Goal: Transaction & Acquisition: Purchase product/service

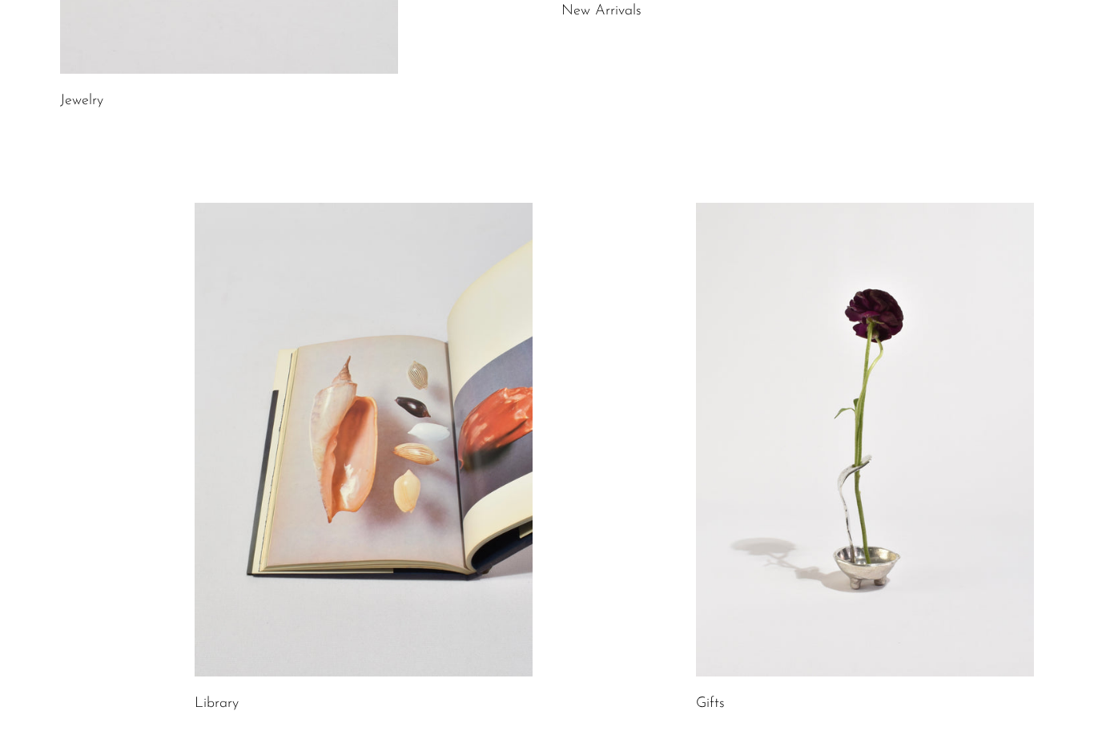
scroll to position [776, 0]
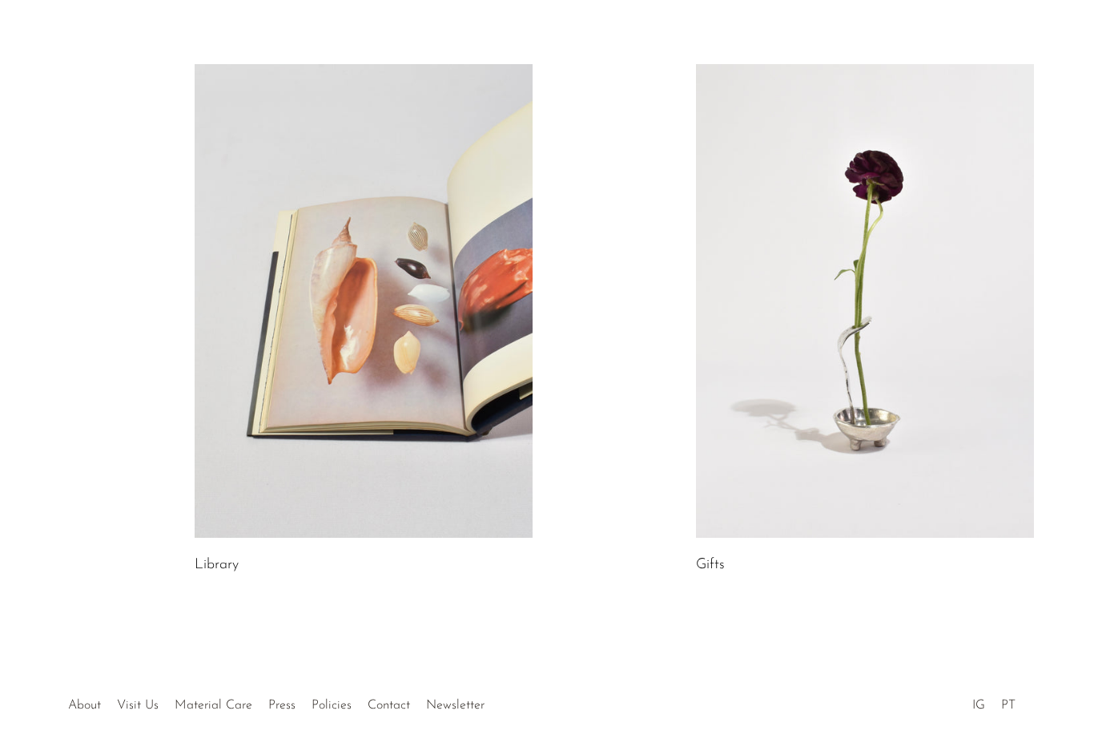
click at [959, 205] on link at bounding box center [865, 300] width 338 height 473
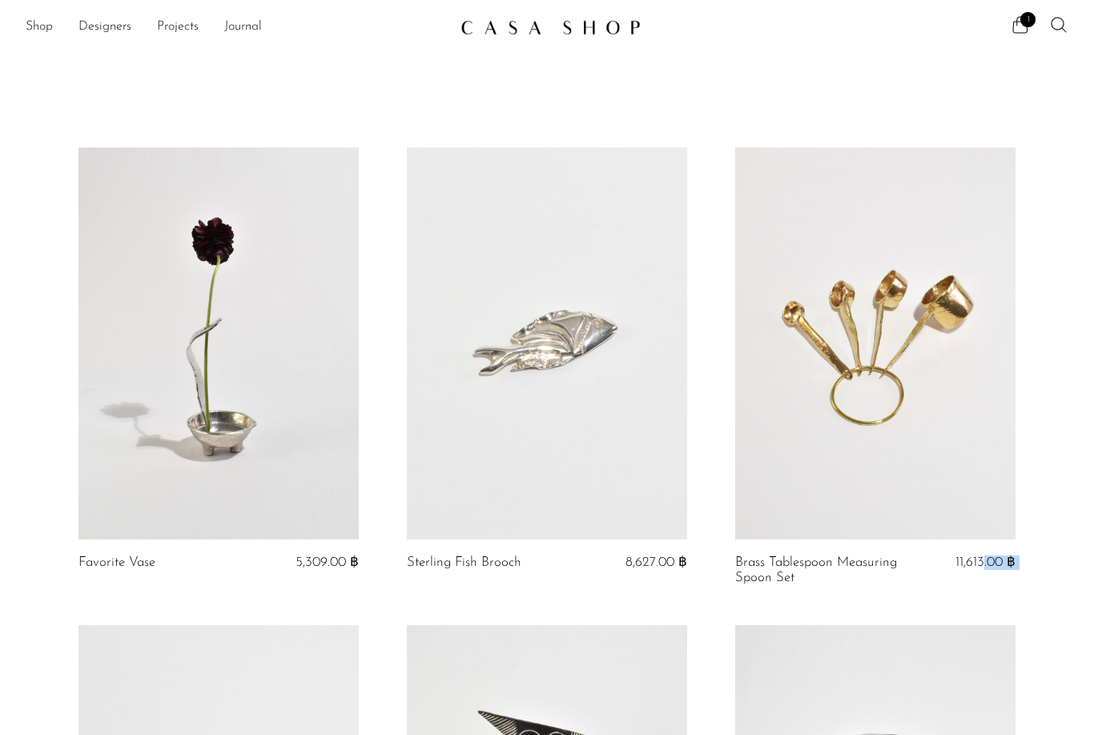
click at [132, 449] on link at bounding box center [218, 343] width 280 height 392
click at [49, 28] on link "Shop" at bounding box center [39, 27] width 27 height 21
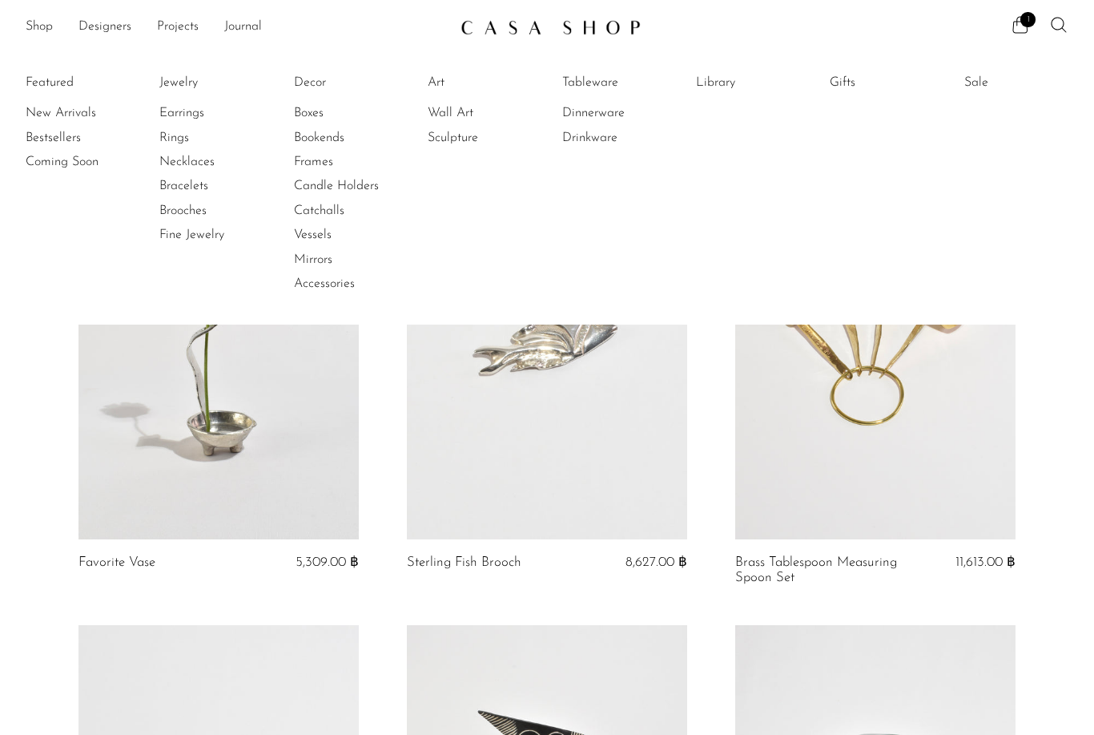
click at [78, 117] on link "New Arrivals" at bounding box center [86, 113] width 120 height 18
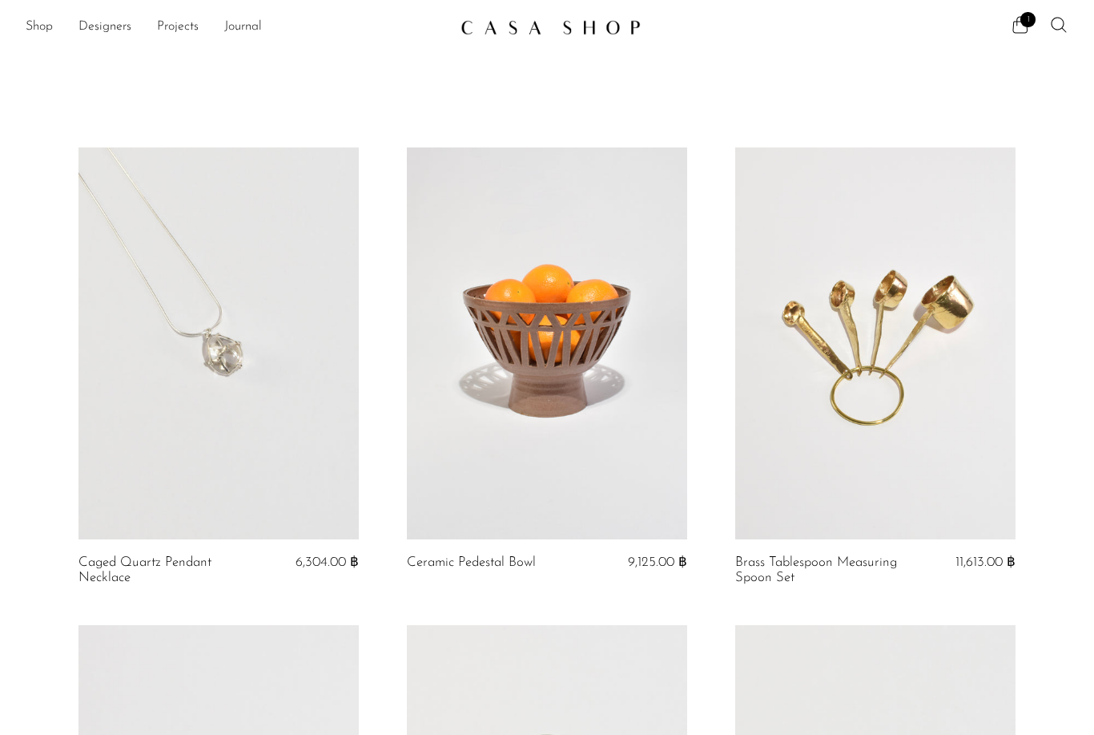
click at [1049, 26] on icon at bounding box center [1058, 24] width 19 height 19
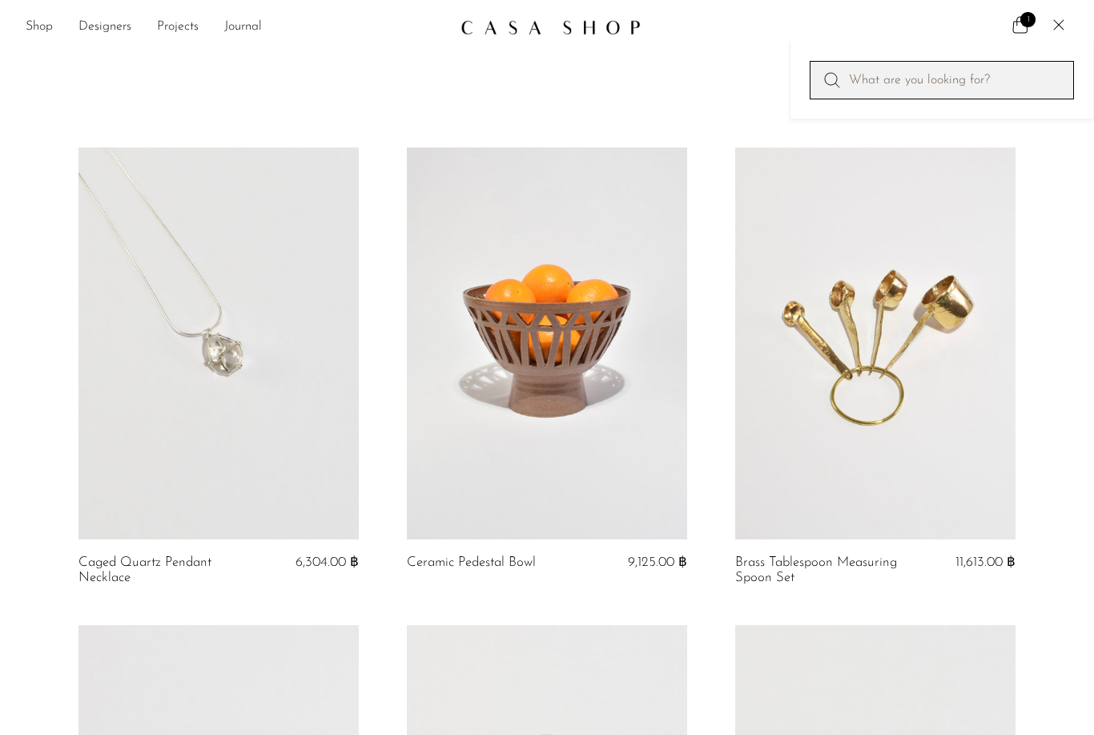
click at [981, 79] on input "Perform a search" at bounding box center [942, 80] width 264 height 38
type input "Ring"
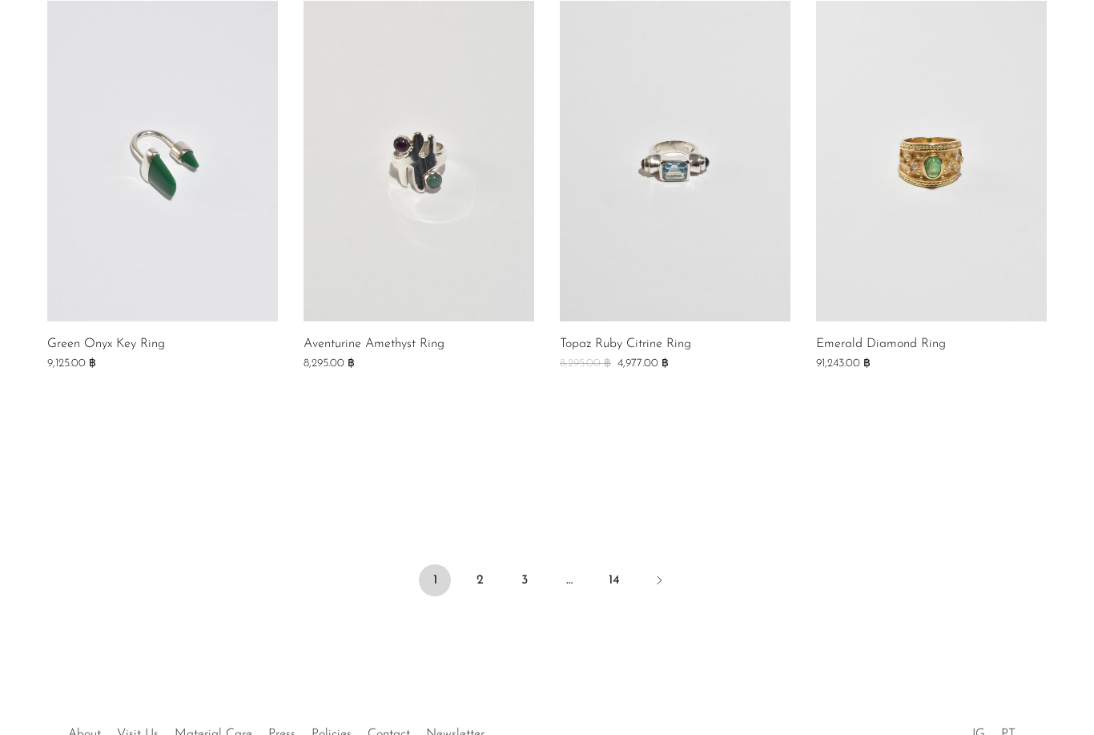
scroll to position [1196, 0]
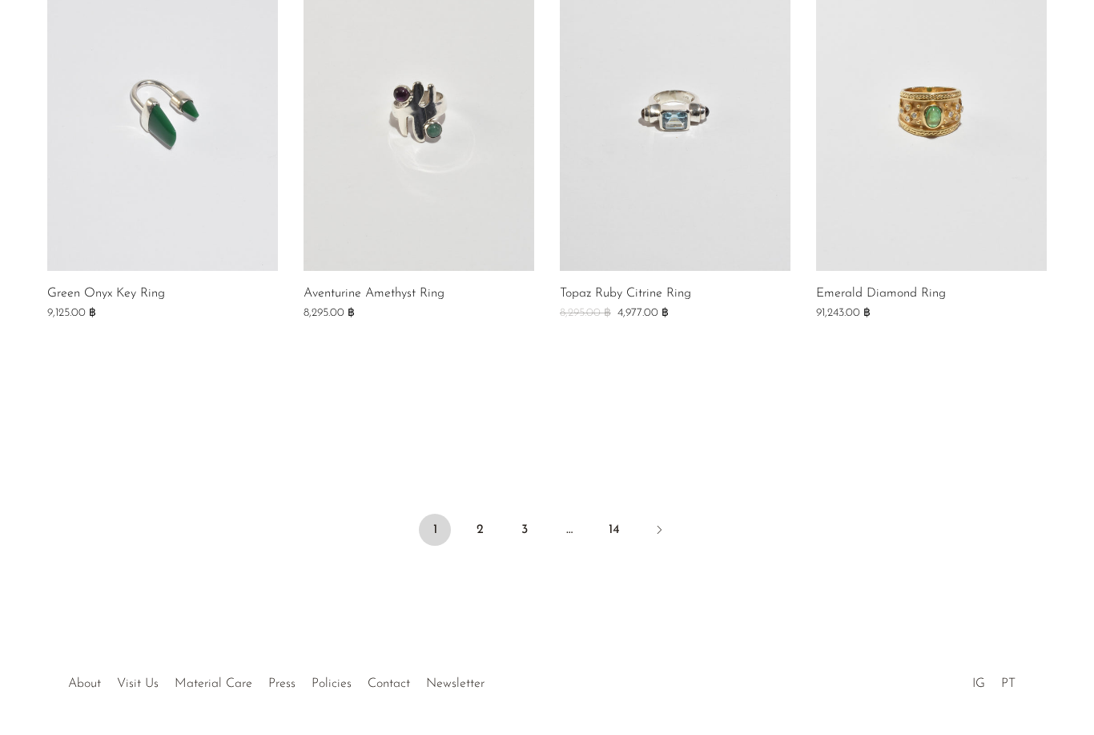
click at [484, 529] on link "2" at bounding box center [480, 529] width 32 height 32
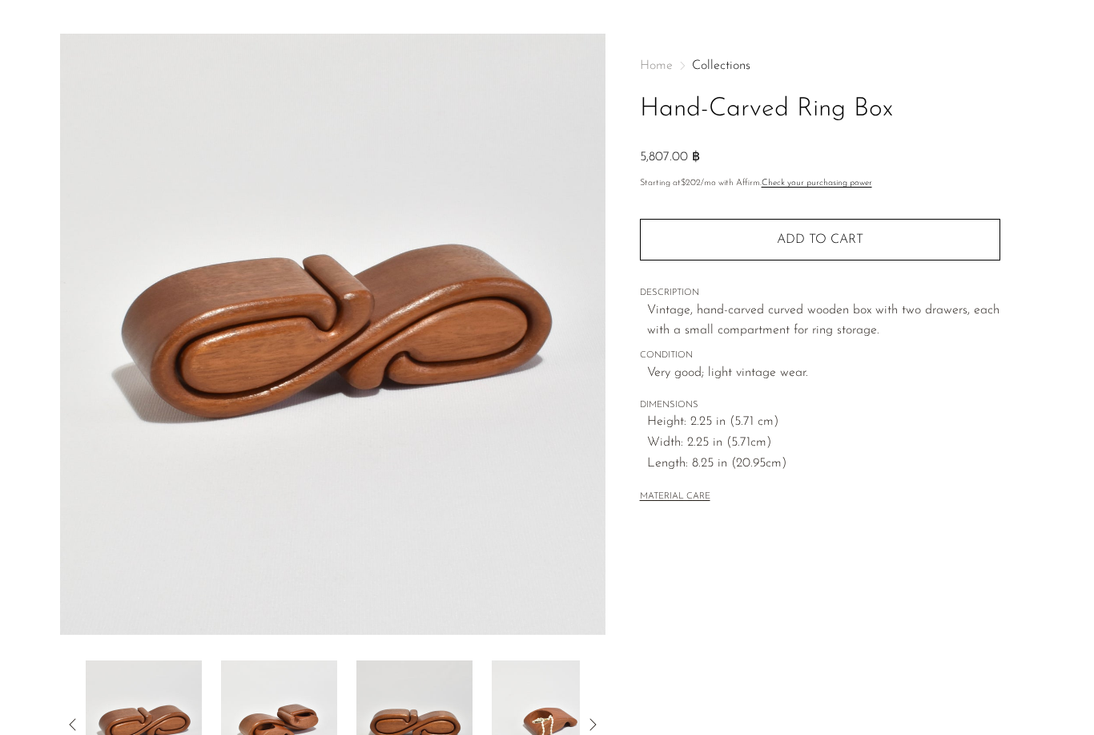
scroll to position [38, 0]
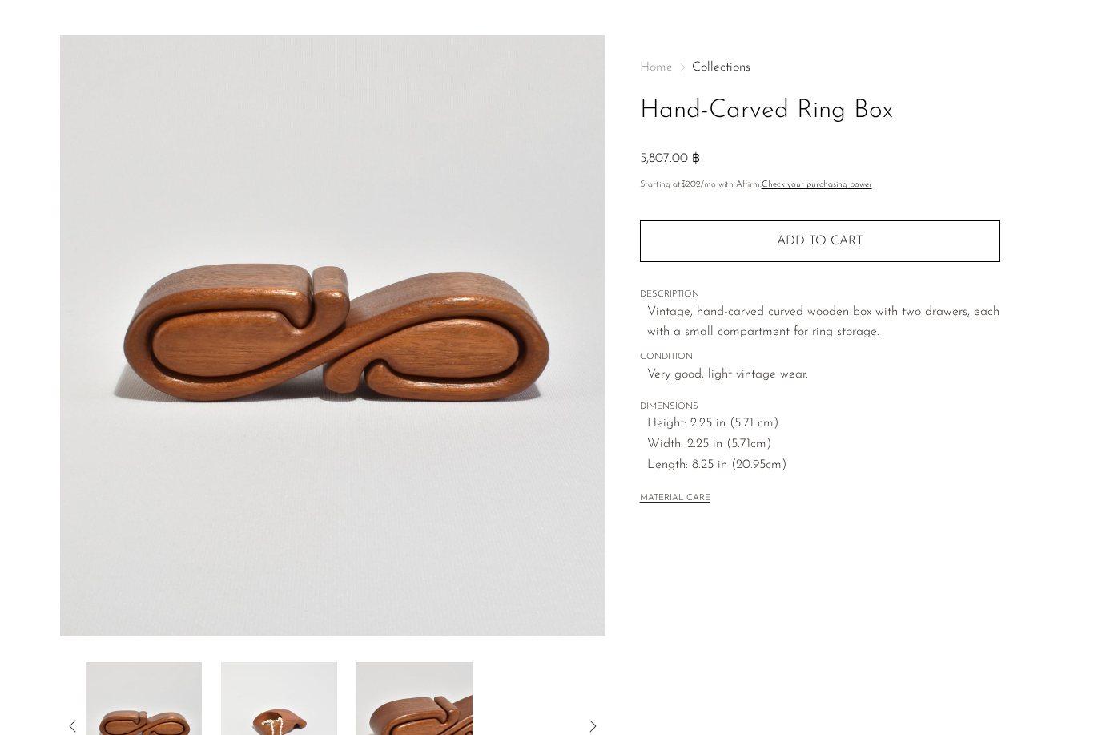
click at [167, 724] on img at bounding box center [144, 726] width 116 height 128
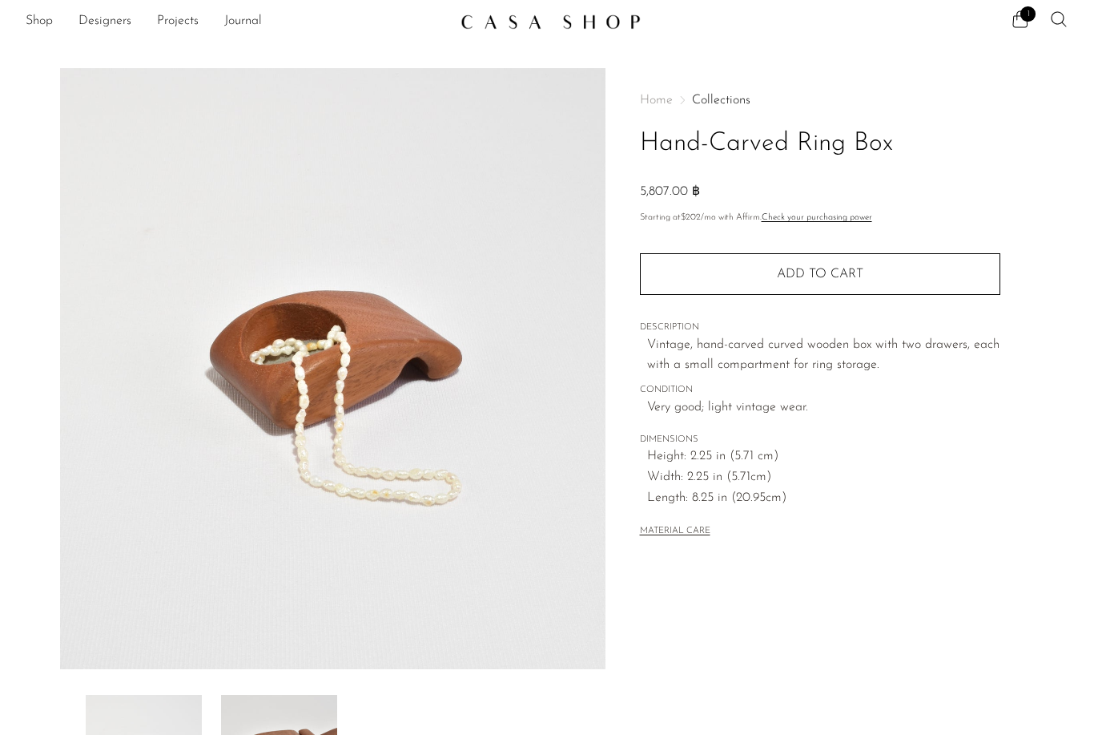
scroll to position [0, 0]
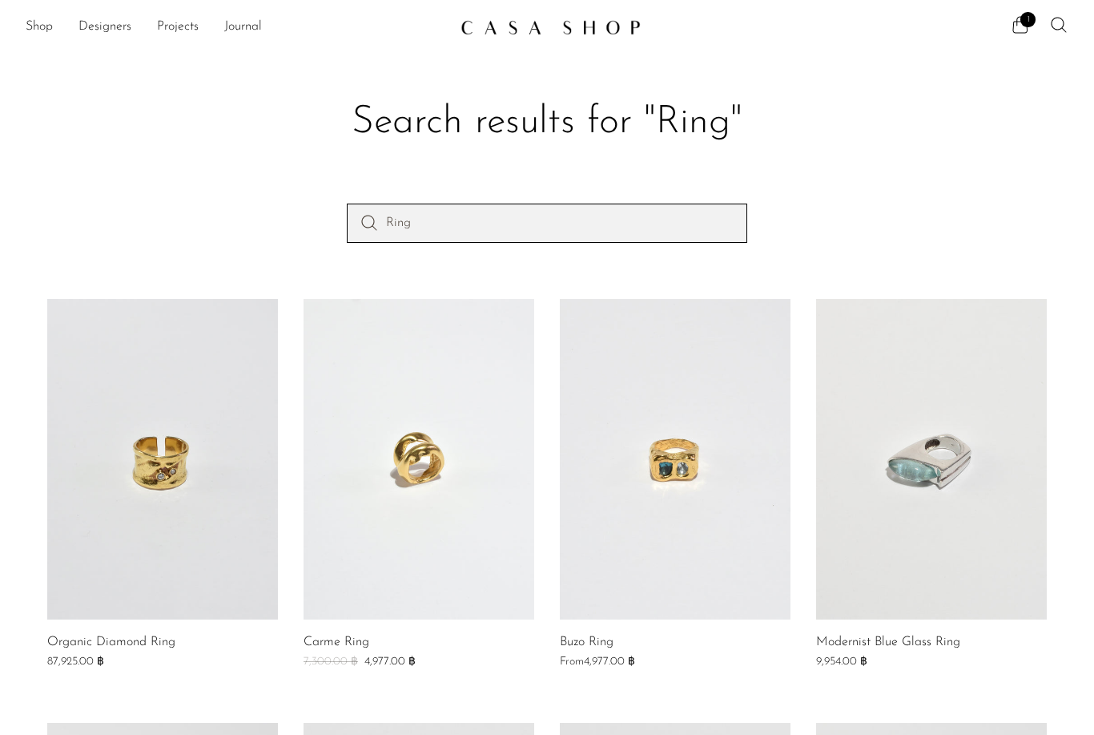
click at [597, 206] on input "Ring" at bounding box center [547, 222] width 400 height 38
click at [654, 223] on input "Ring" at bounding box center [547, 222] width 400 height 38
type input "Ring 5"
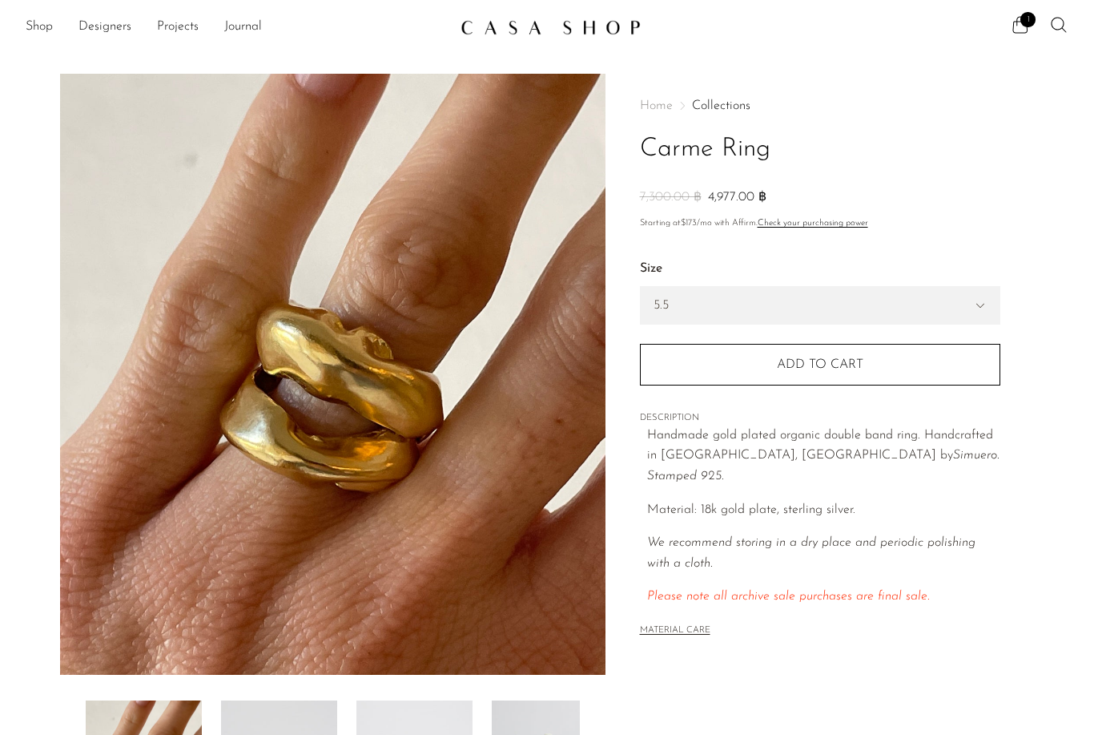
click at [861, 304] on select "5.5 6.5 7" at bounding box center [820, 305] width 359 height 37
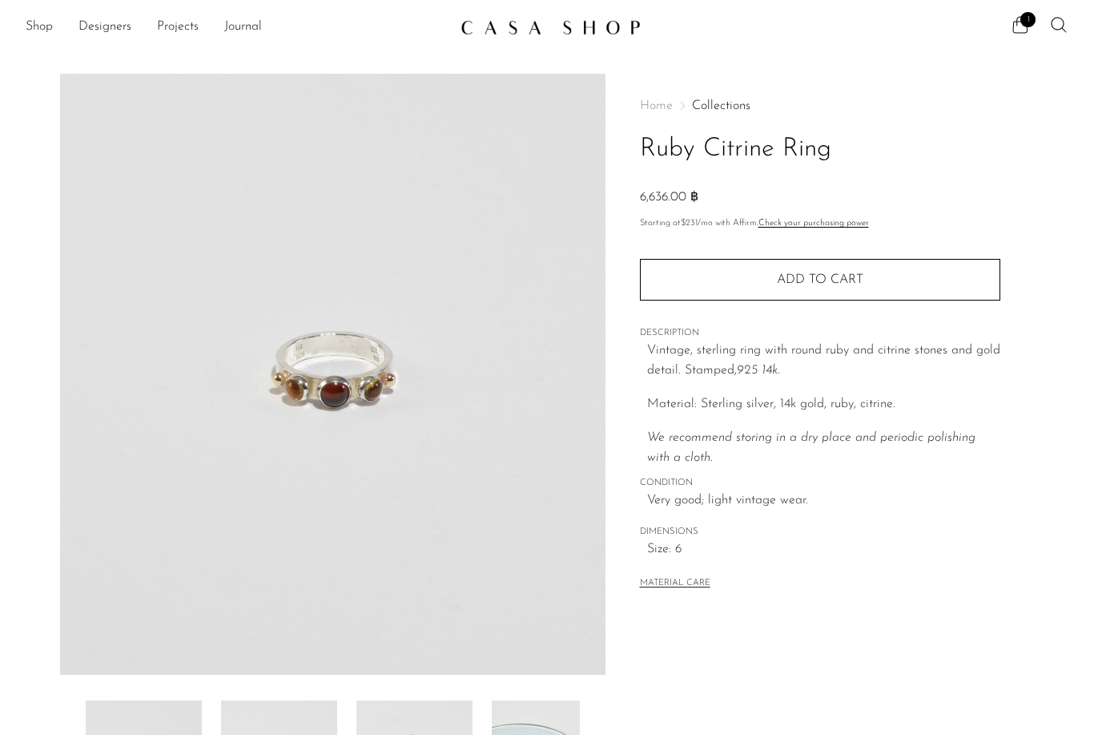
click at [852, 290] on button "Add to cart" at bounding box center [820, 280] width 360 height 42
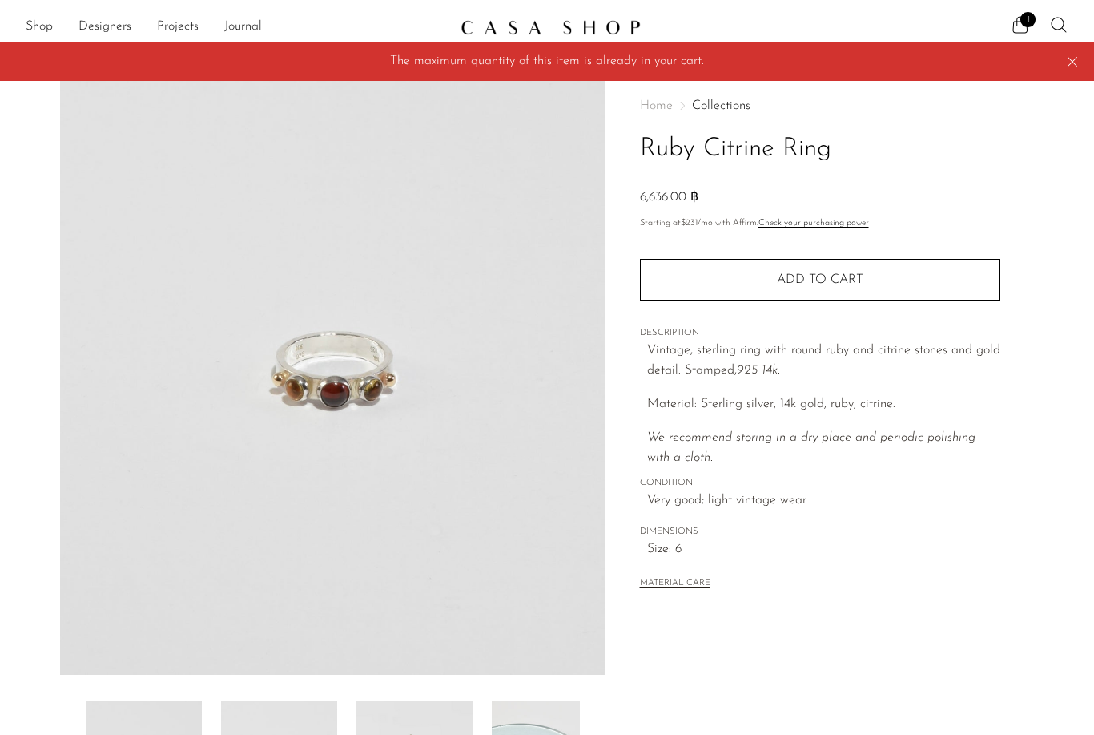
click at [1067, 63] on icon at bounding box center [1073, 62] width 18 height 18
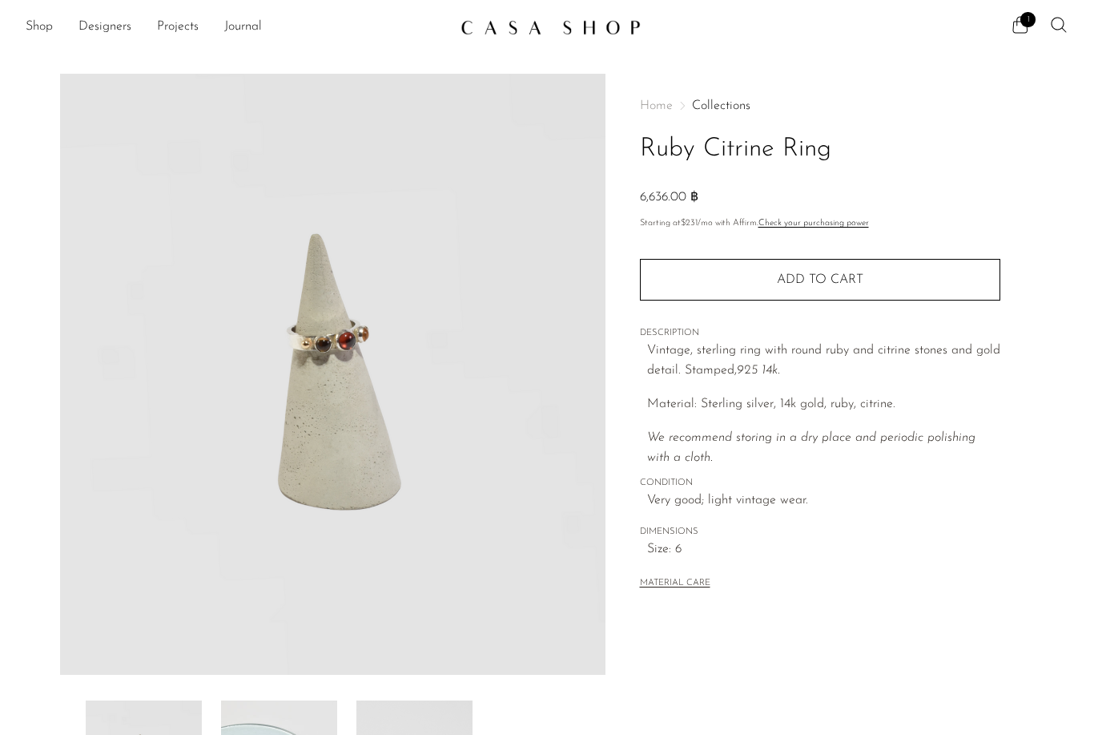
click at [1023, 28] on icon at bounding box center [1020, 24] width 19 height 19
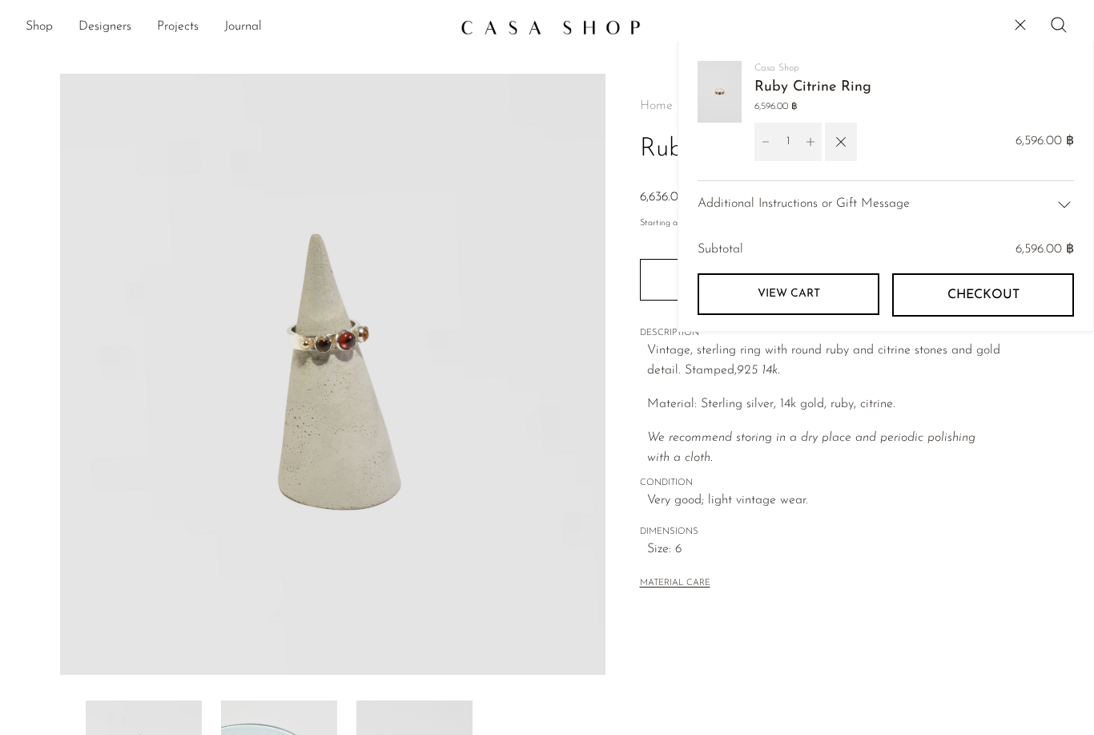
click at [850, 86] on link "Ruby Citrine Ring" at bounding box center [813, 87] width 117 height 14
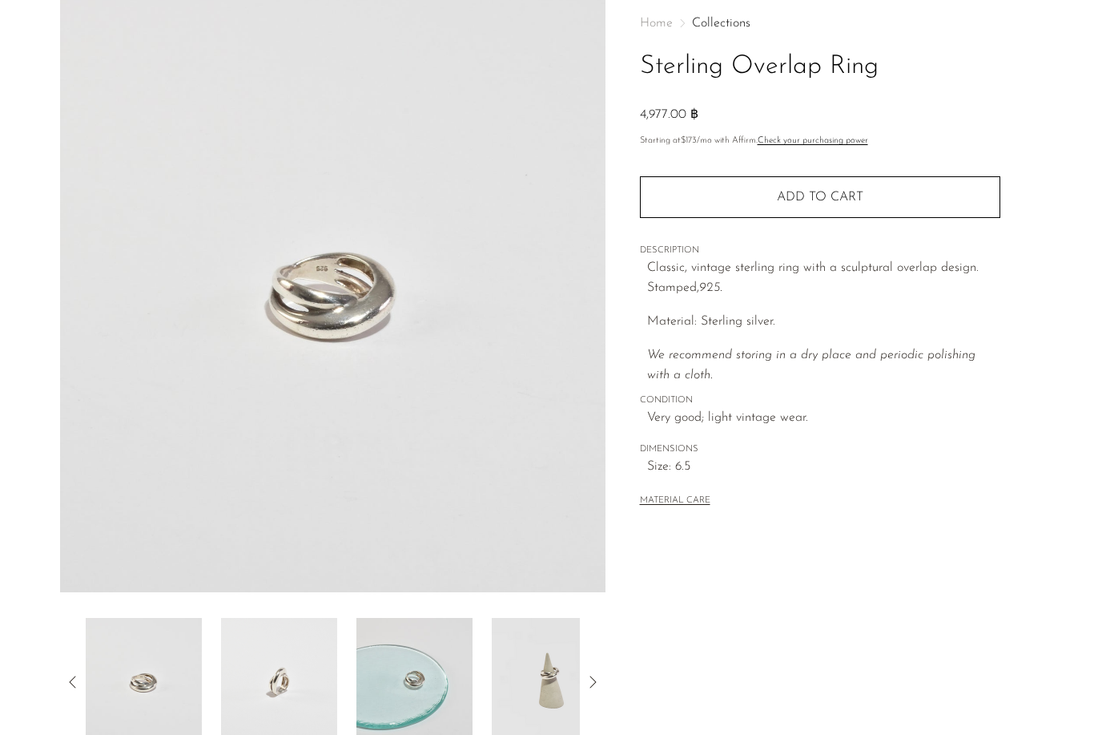
scroll to position [252, 0]
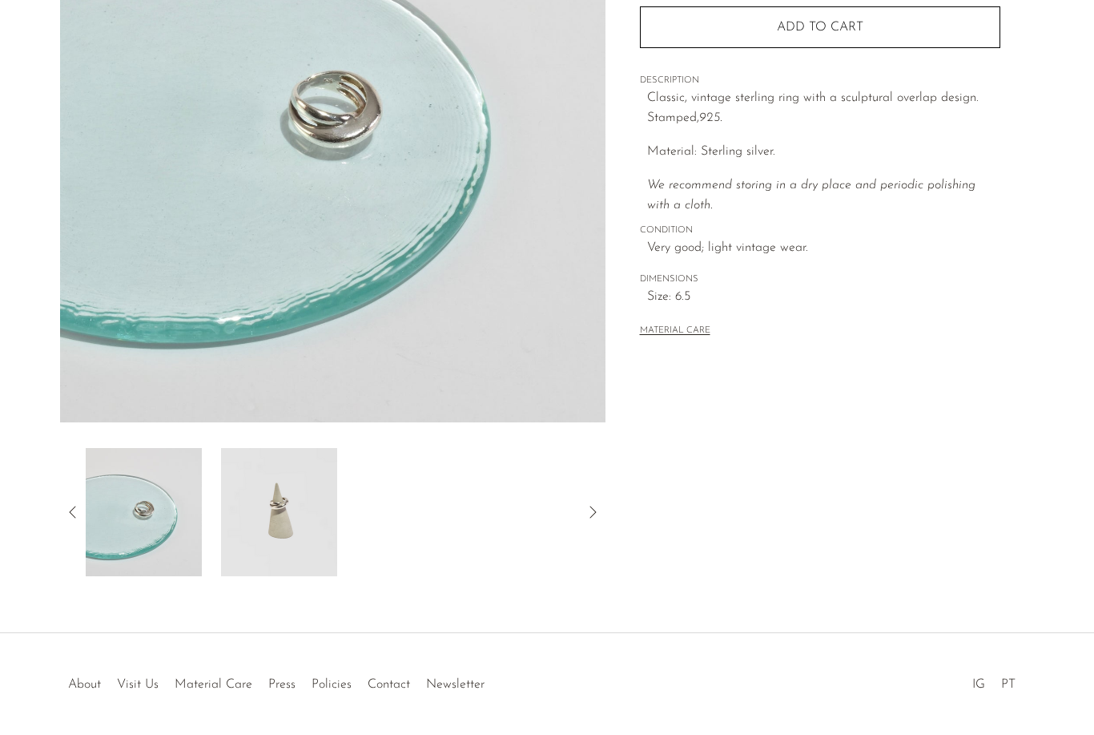
click at [283, 528] on img at bounding box center [279, 512] width 116 height 128
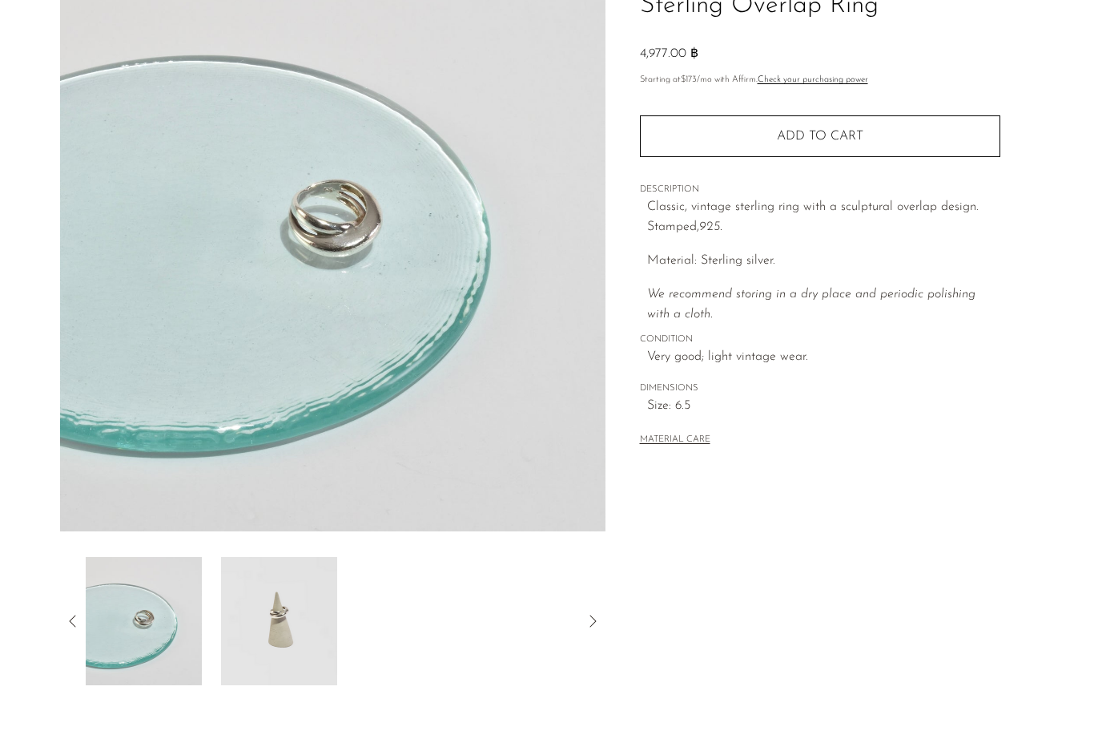
scroll to position [0, 0]
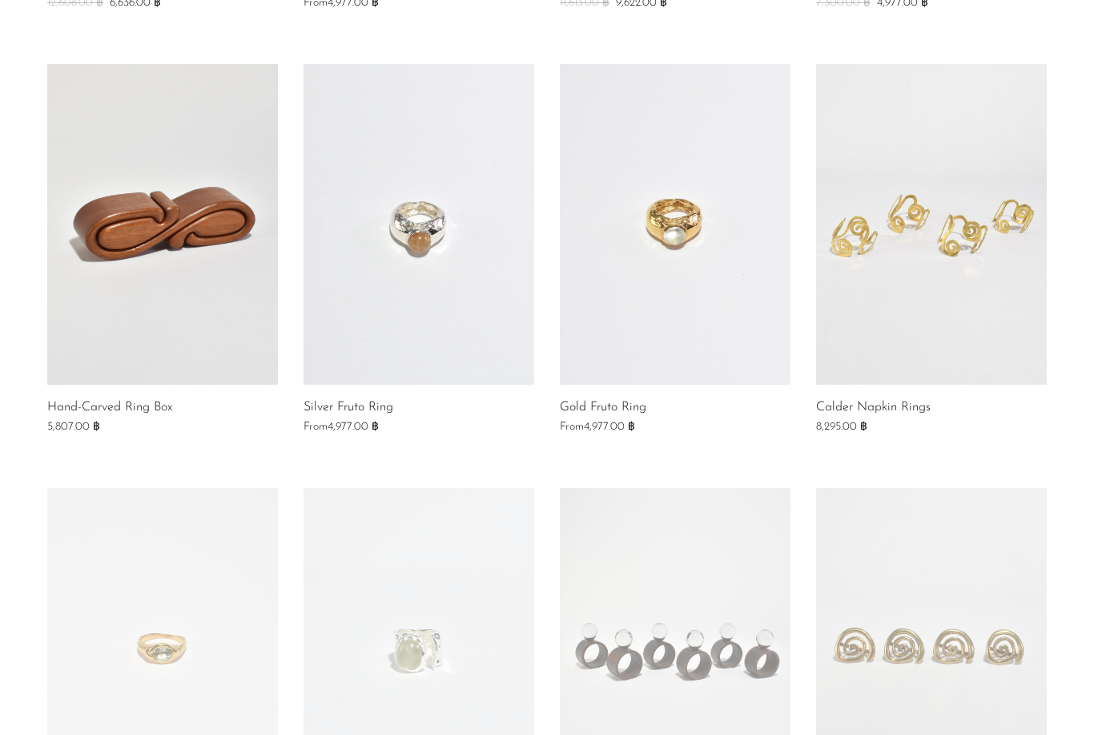
scroll to position [659, 0]
click at [471, 303] on link at bounding box center [419, 223] width 231 height 320
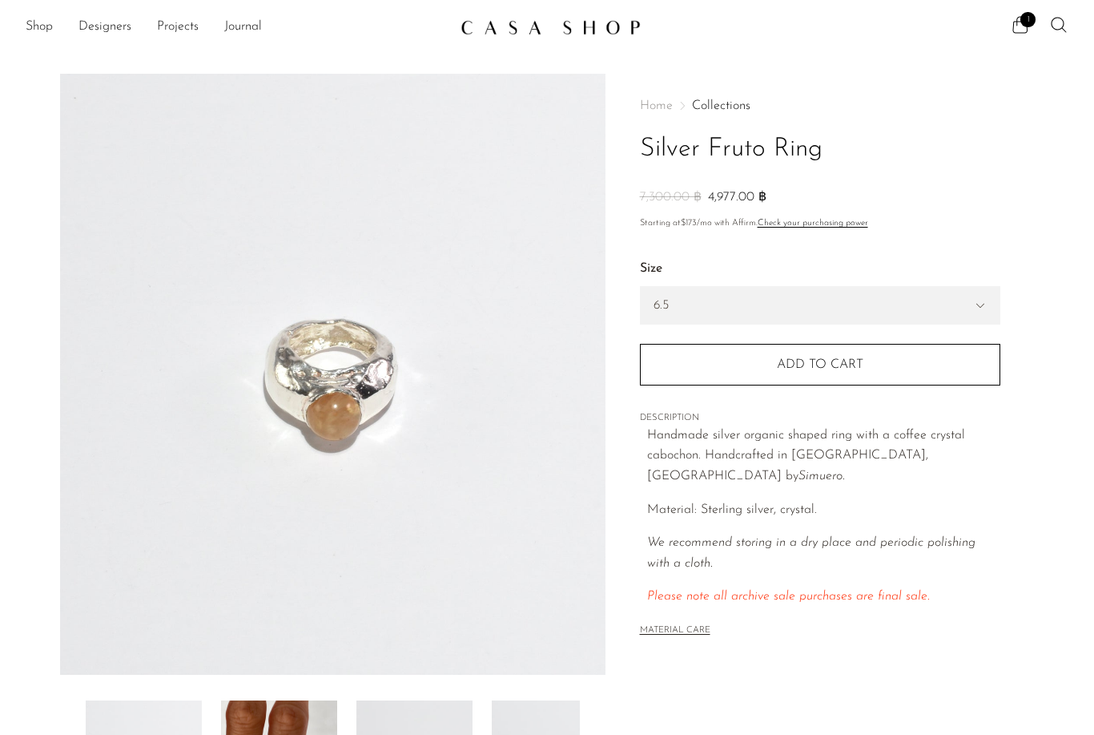
click at [1060, 30] on icon at bounding box center [1058, 24] width 19 height 19
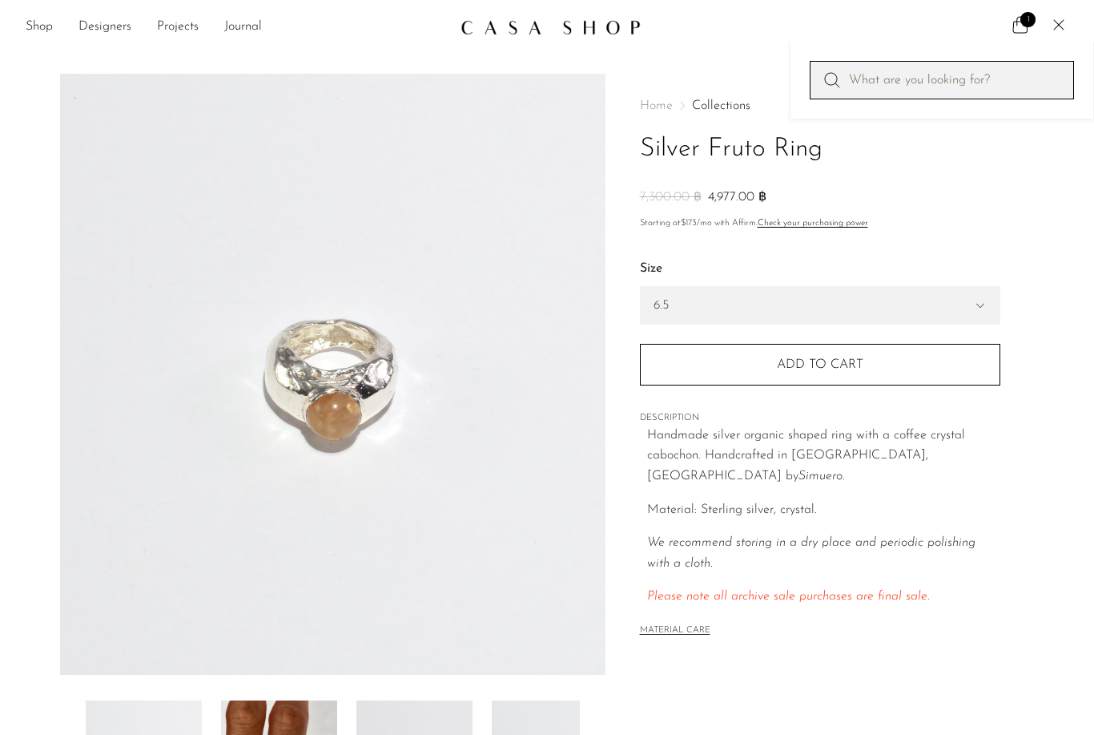
click at [988, 87] on input "Perform a search" at bounding box center [942, 80] width 264 height 38
type input "Ring 4"
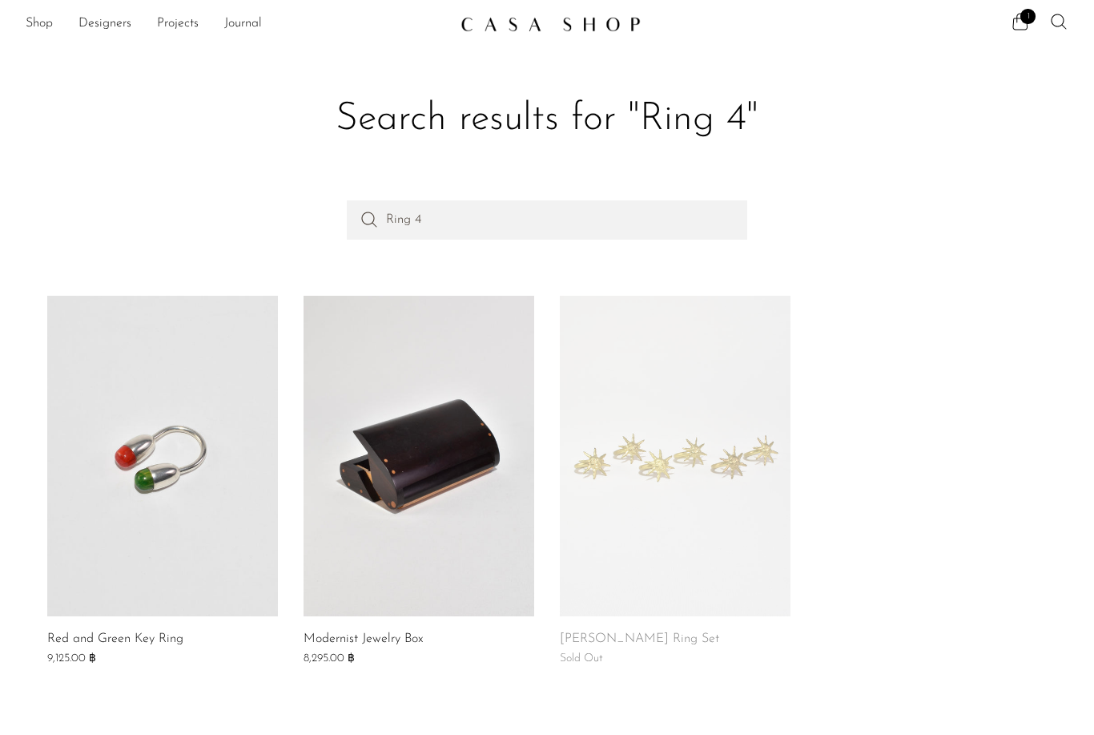
scroll to position [12, 0]
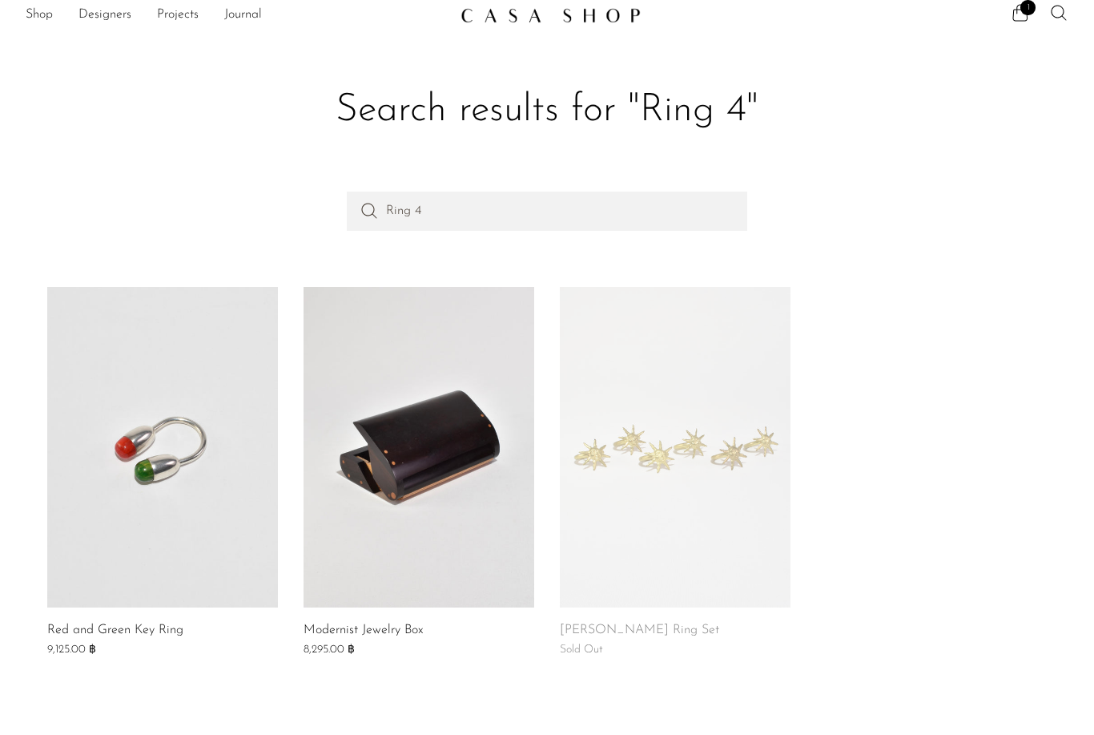
click at [183, 510] on link at bounding box center [162, 447] width 231 height 320
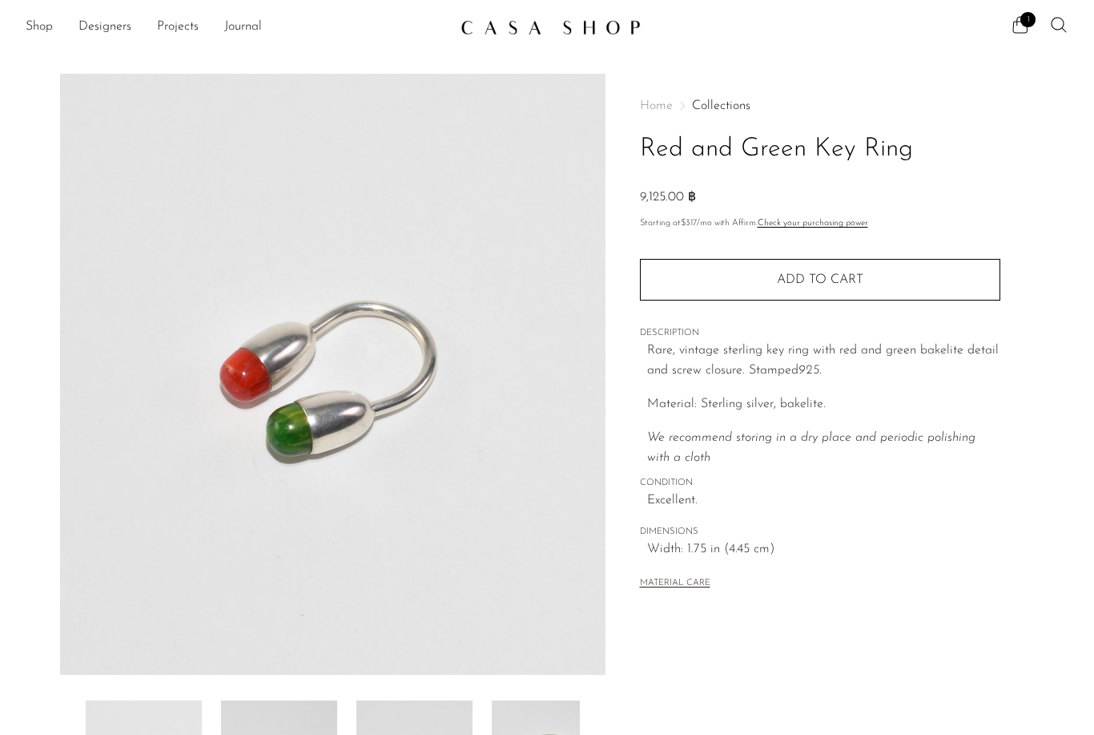
scroll to position [19, 0]
